Goal: Check status

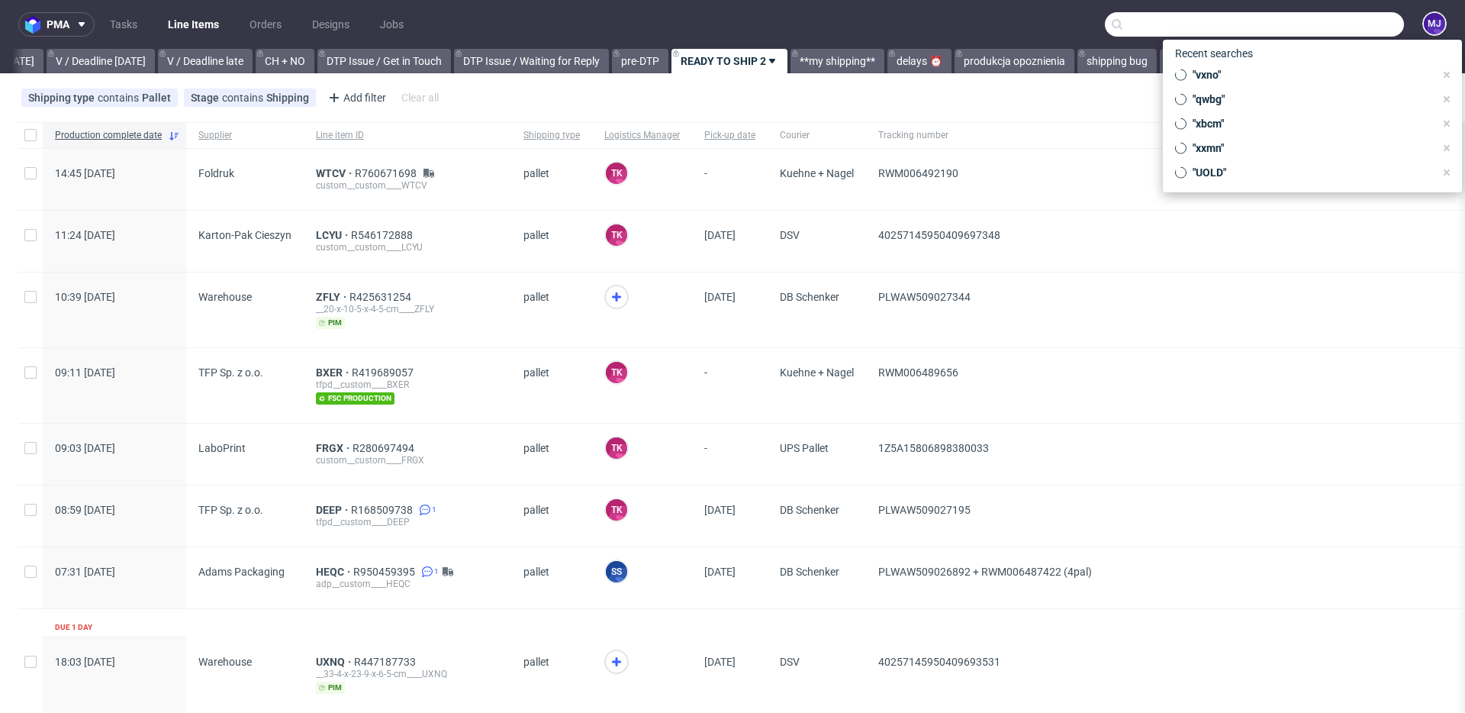
click at [1318, 26] on input "text" at bounding box center [1254, 24] width 299 height 24
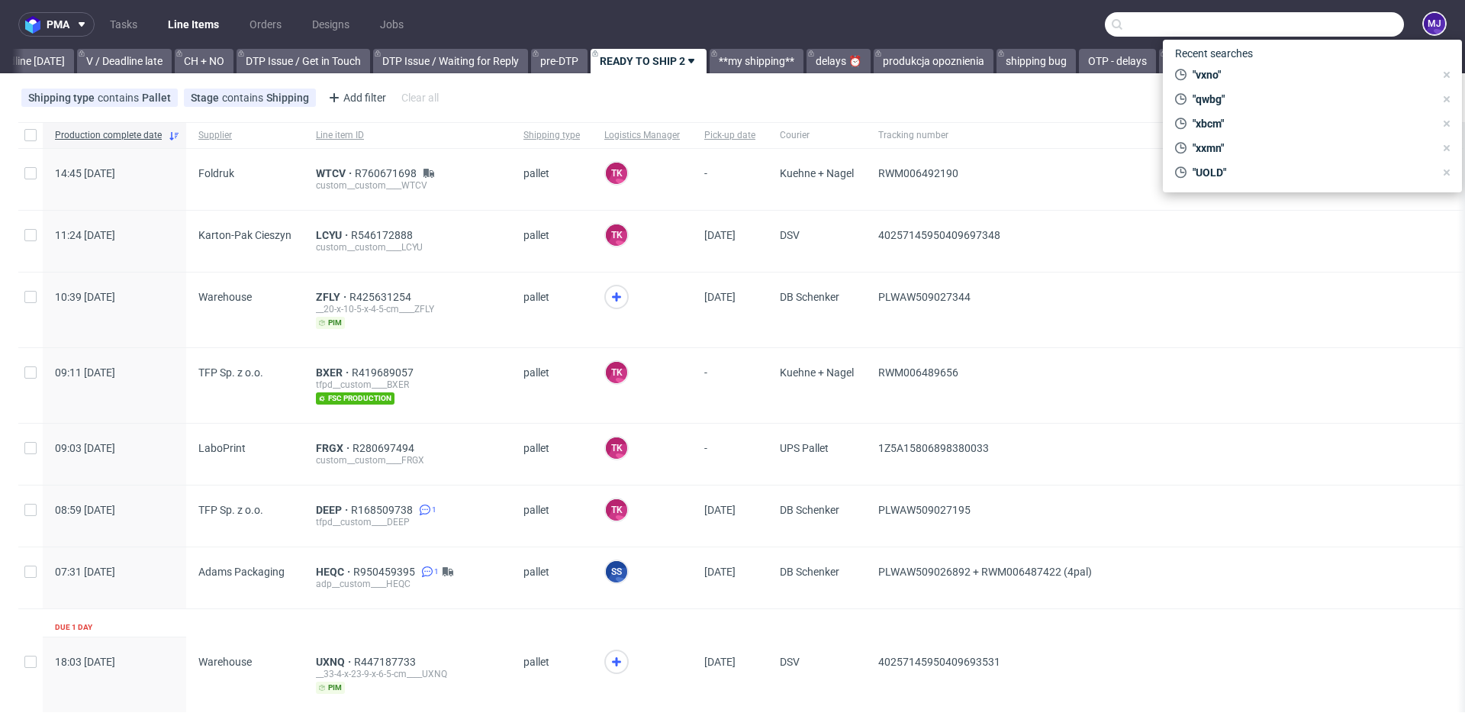
scroll to position [0, 2048]
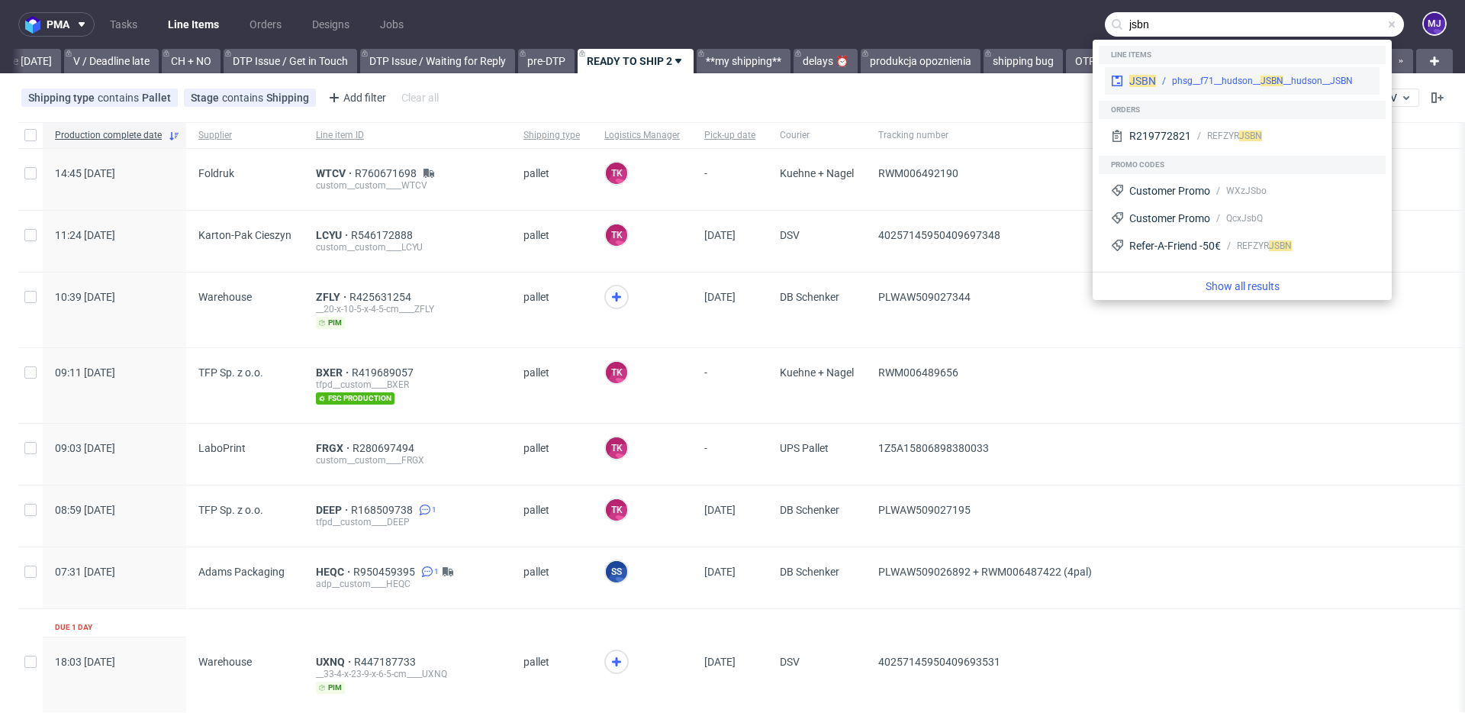
type input "jsbn"
click at [1230, 80] on div "phsg__f71__hudson__ JS" at bounding box center [1221, 81] width 99 height 14
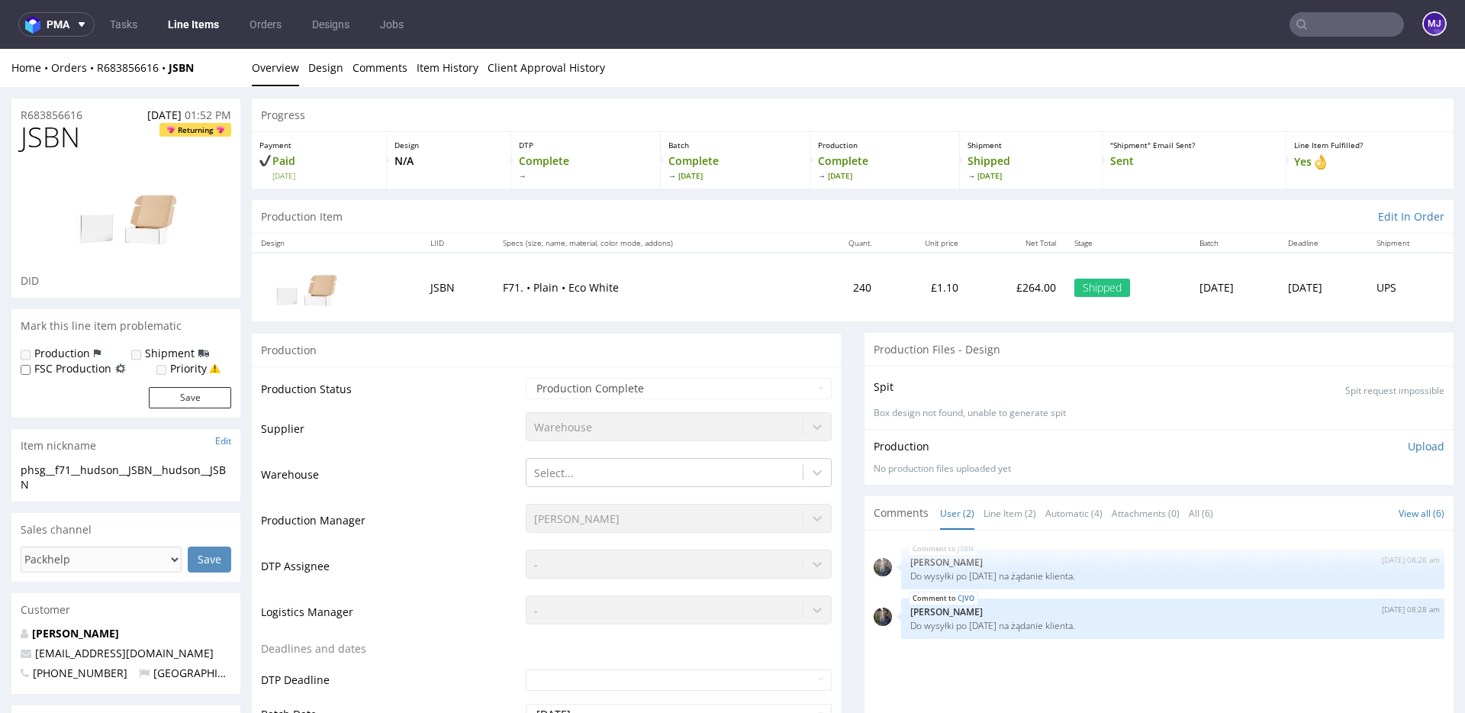
click at [459, 357] on div "Production" at bounding box center [546, 350] width 589 height 34
click at [482, 391] on td "Production Status" at bounding box center [391, 393] width 261 height 34
